Goal: Transaction & Acquisition: Purchase product/service

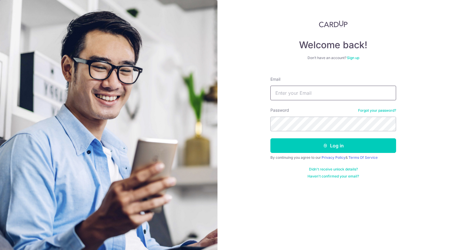
click at [307, 94] on input "Email" at bounding box center [333, 93] width 126 height 15
type input "Evandenban@hotmail.com"
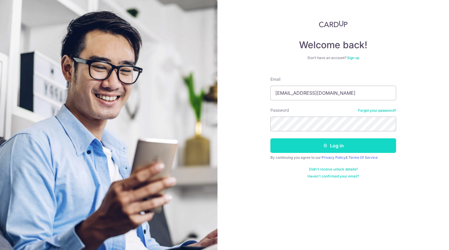
click at [321, 143] on button "Log in" at bounding box center [333, 145] width 126 height 15
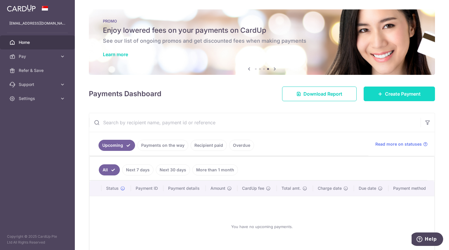
click at [388, 96] on span "Create Payment" at bounding box center [403, 93] width 36 height 7
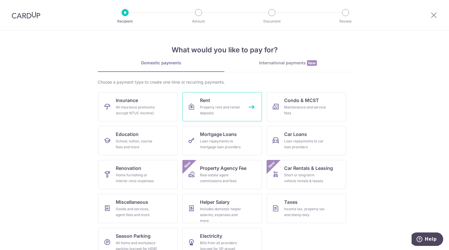
click at [215, 106] on div "Property rent and rental deposits" at bounding box center [221, 110] width 42 height 12
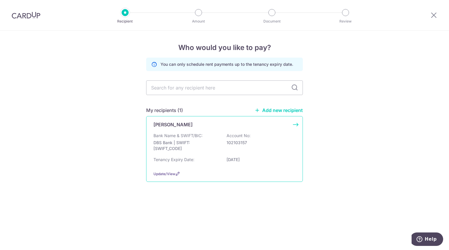
click at [175, 125] on p "[PERSON_NAME]" at bounding box center [172, 124] width 39 height 7
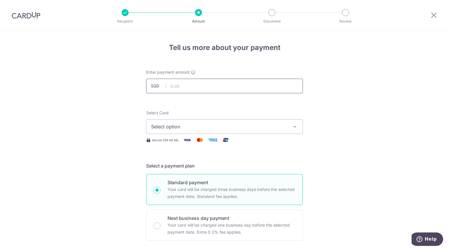
click at [182, 88] on input "text" at bounding box center [224, 86] width 157 height 15
type input "4,900.00"
click at [183, 126] on span "Select option" at bounding box center [219, 126] width 136 height 7
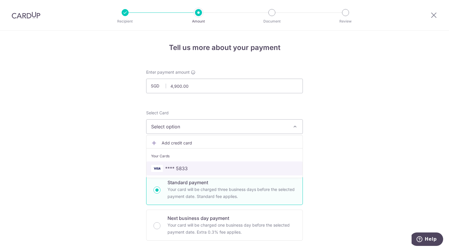
click at [174, 166] on span "**** 5833" at bounding box center [176, 168] width 23 height 7
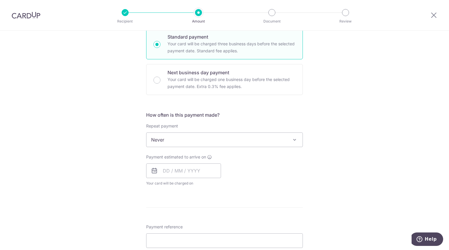
scroll to position [146, 0]
click at [170, 139] on span "Never" at bounding box center [224, 139] width 156 height 14
click at [173, 169] on input "text" at bounding box center [183, 170] width 75 height 15
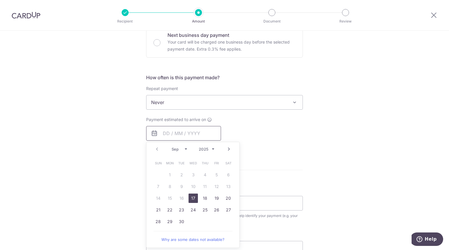
scroll to position [175, 0]
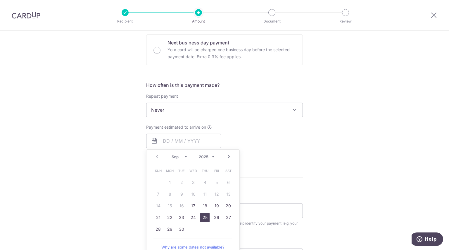
click at [204, 217] on link "25" at bounding box center [204, 217] width 9 height 9
type input "25/09/2025"
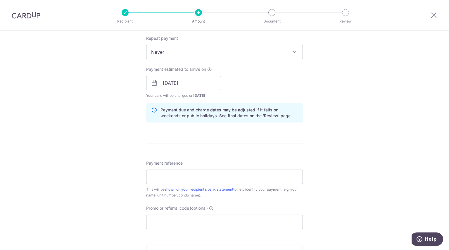
scroll to position [234, 0]
click at [197, 179] on input "Payment reference" at bounding box center [224, 176] width 157 height 15
type input "Ernest Spottiswoode"
click at [192, 221] on input "Promo or referral code (optional)" at bounding box center [224, 221] width 157 height 15
paste input "SAVERENT179"
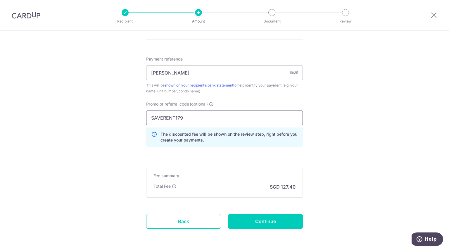
scroll to position [358, 0]
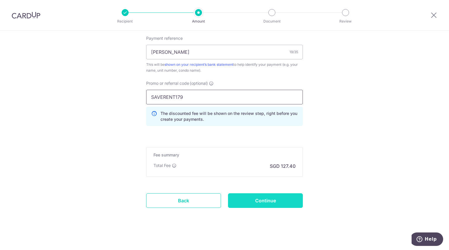
type input "SAVERENT179"
click at [272, 198] on input "Continue" at bounding box center [265, 200] width 75 height 15
type input "Create Schedule"
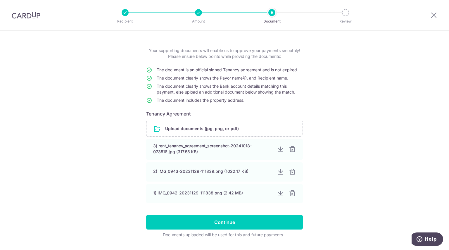
scroll to position [36, 0]
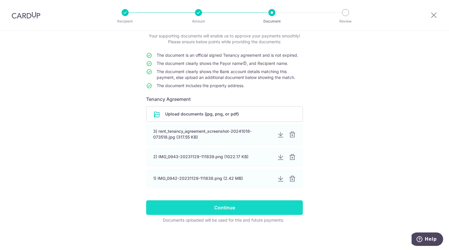
click at [239, 207] on input "Continue" at bounding box center [224, 207] width 157 height 15
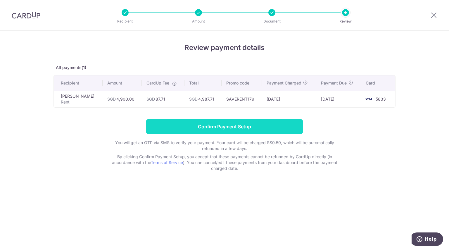
click at [224, 128] on input "Confirm Payment Setup" at bounding box center [224, 126] width 157 height 15
